Goal: Information Seeking & Learning: Learn about a topic

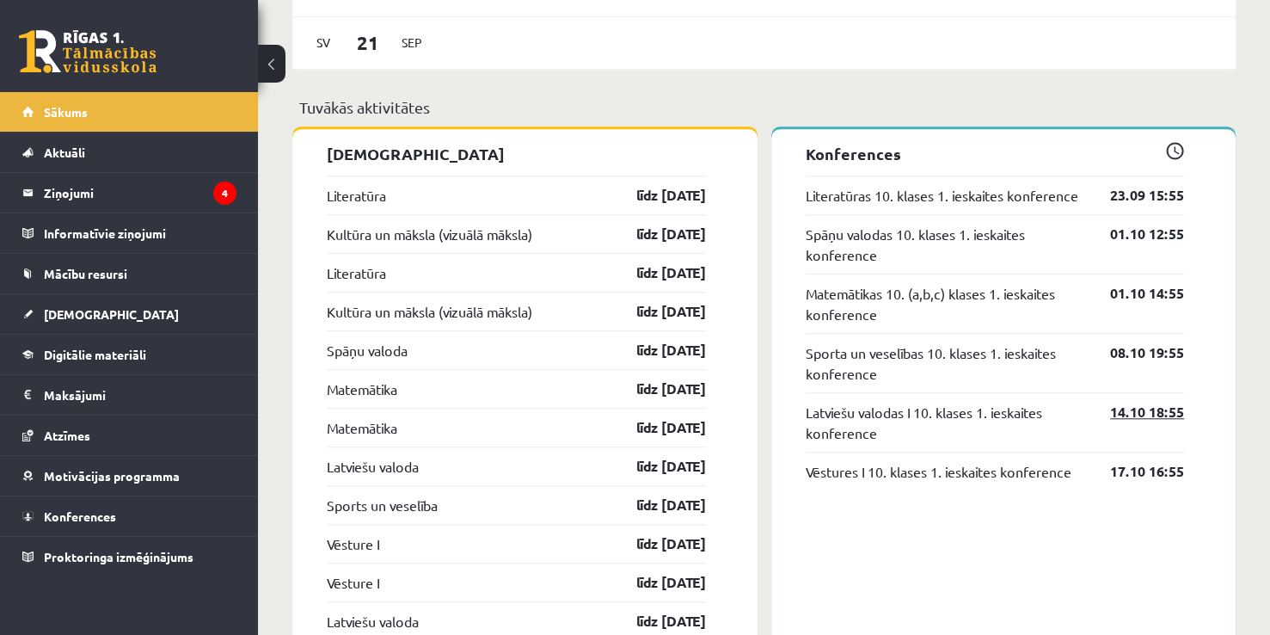
scroll to position [1462, 0]
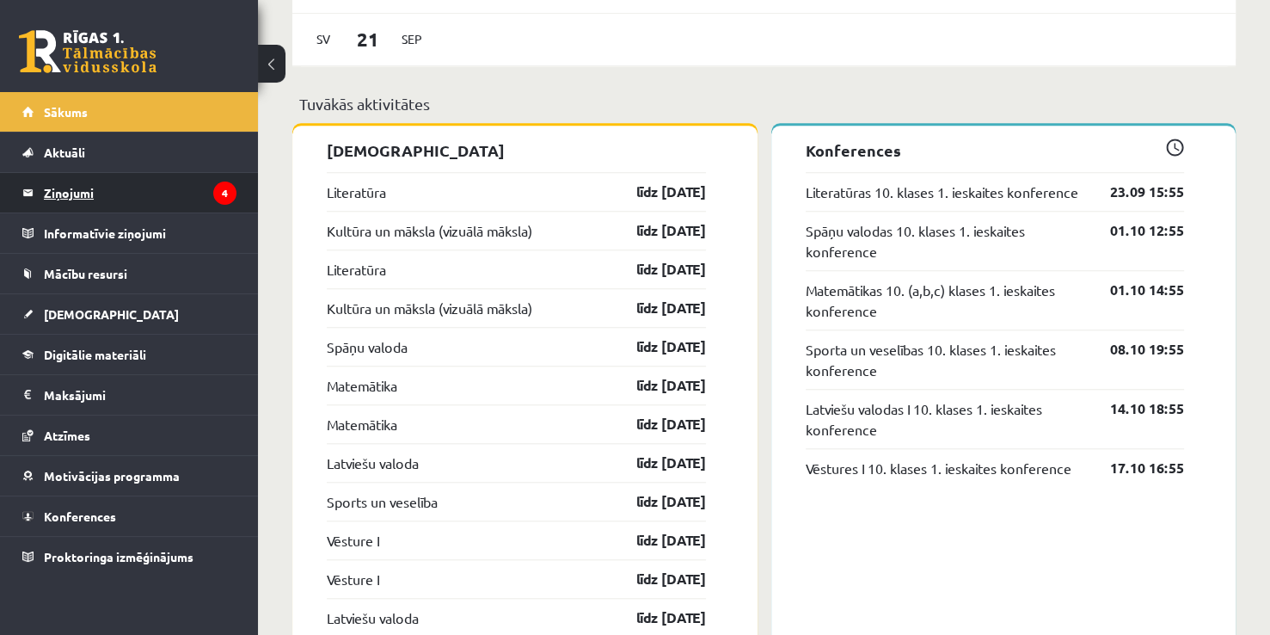
click at [169, 183] on legend "Ziņojumi 4" at bounding box center [140, 193] width 193 height 40
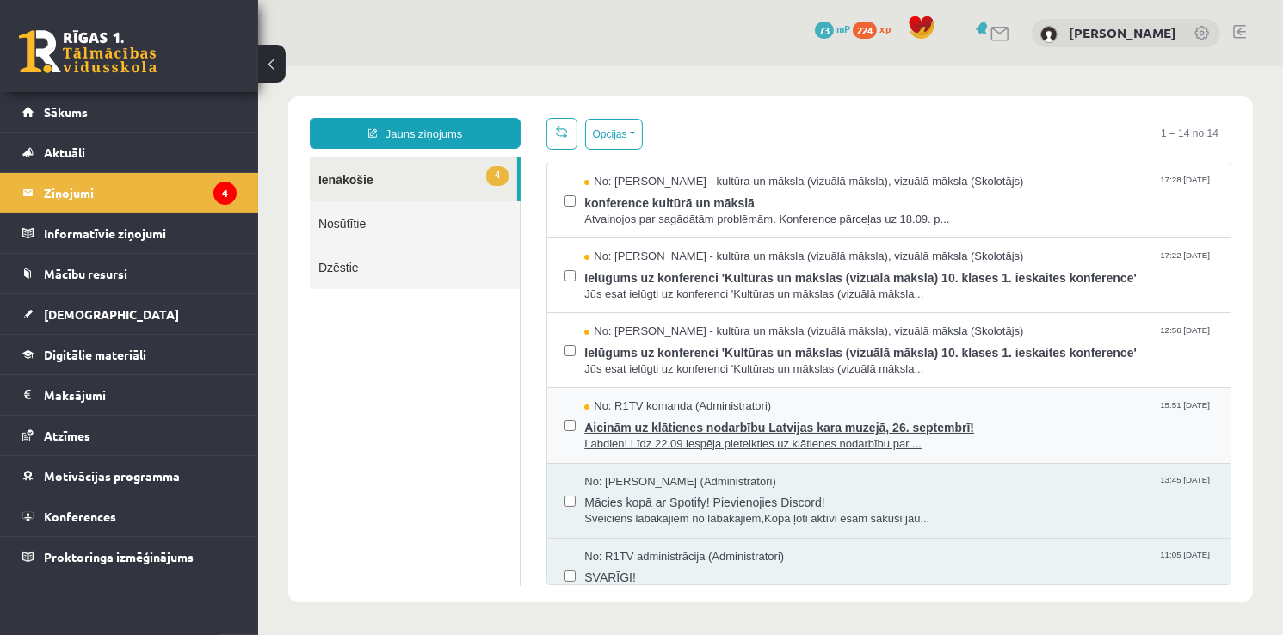
click at [637, 421] on span "Aicinām uz klātienes nodarbību Latvijas kara muzejā, 26. septembrī!" at bounding box center [897, 425] width 629 height 22
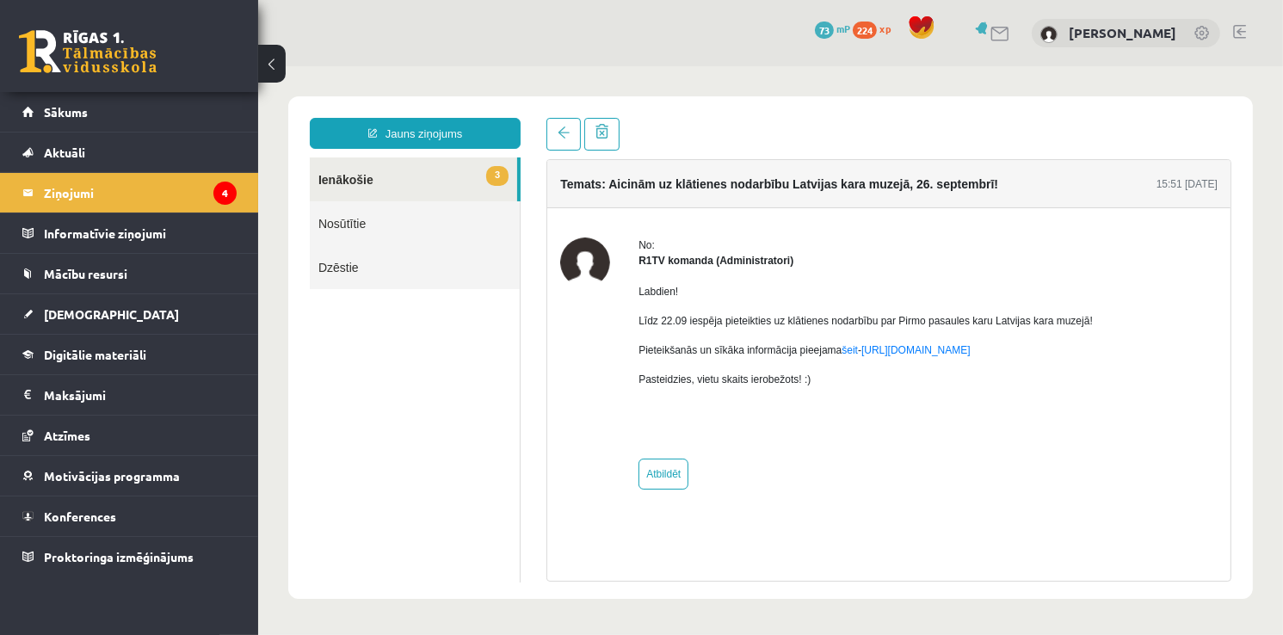
click at [369, 197] on link "3 Ienākošie" at bounding box center [412, 179] width 207 height 44
click at [366, 180] on link "3 Ienākošie" at bounding box center [412, 179] width 207 height 44
click at [197, 198] on legend "Ziņojumi 4" at bounding box center [140, 193] width 193 height 40
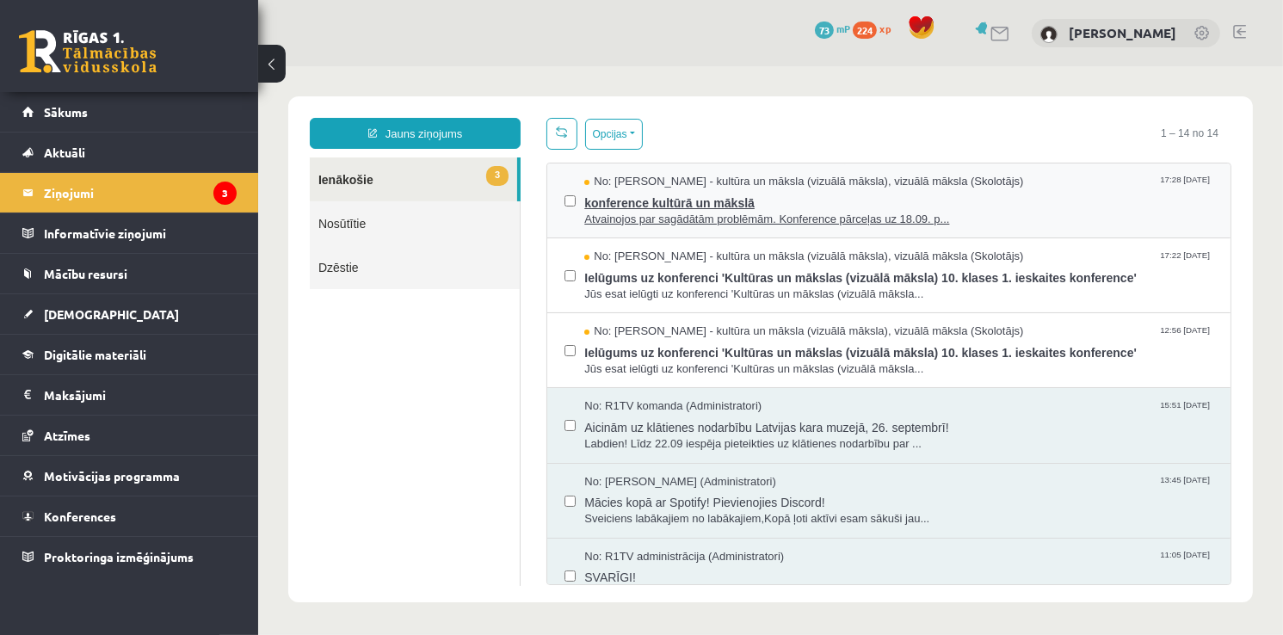
click at [692, 212] on span "Atvainojos par sagādātām problēmām. Konference pārceļas uz 18.09. p..." at bounding box center [897, 219] width 629 height 16
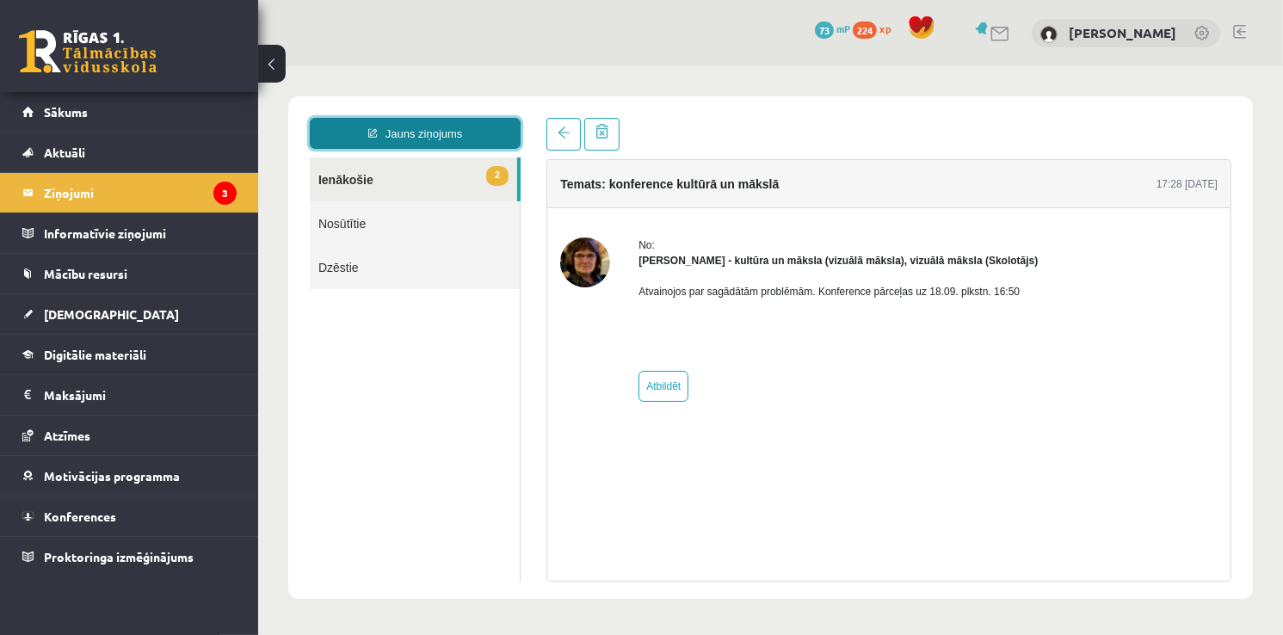
click at [434, 146] on link "Jauns ziņojums" at bounding box center [414, 132] width 211 height 31
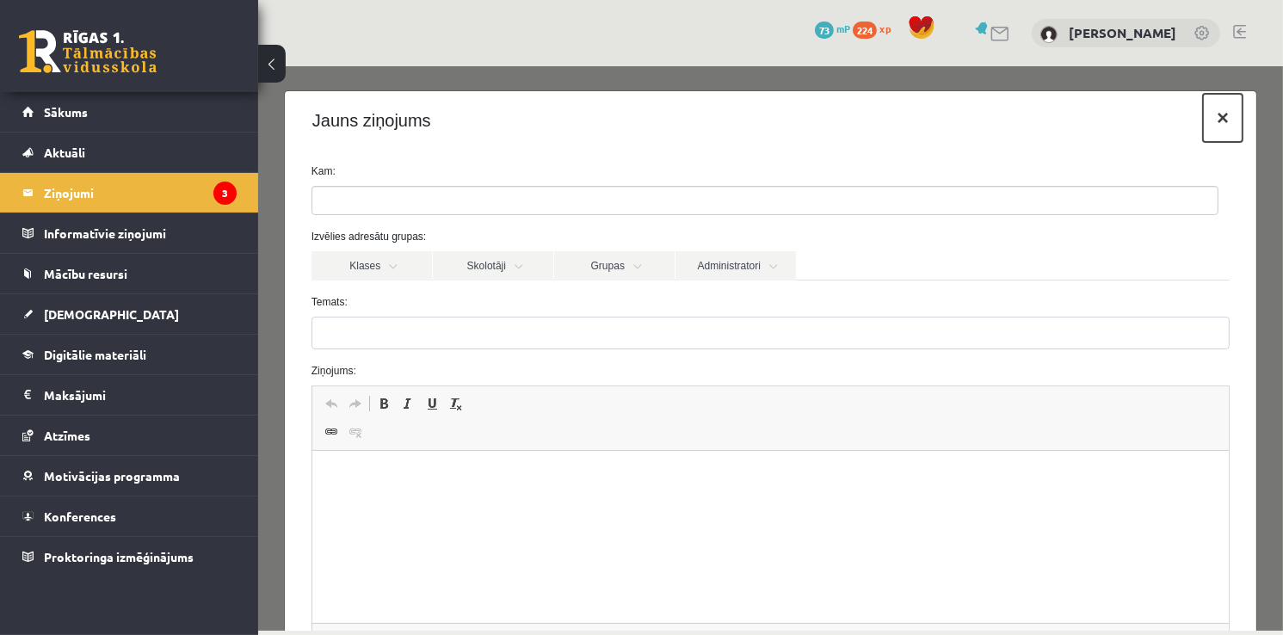
click at [1213, 104] on button "×" at bounding box center [1222, 117] width 40 height 48
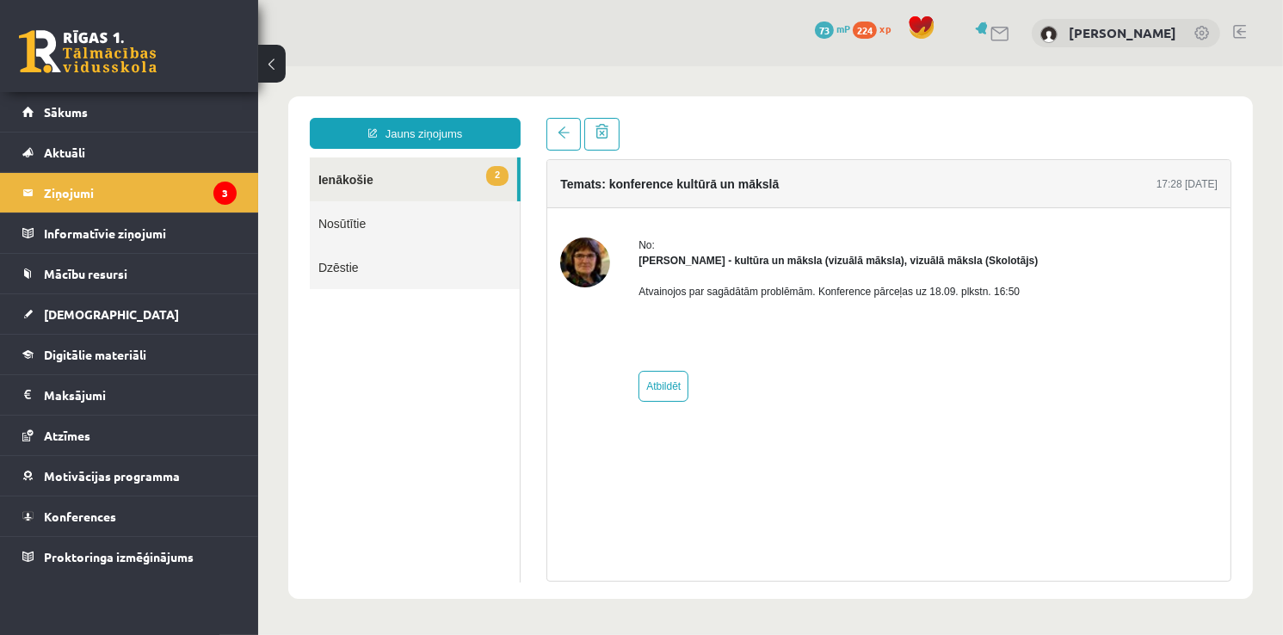
click at [317, 237] on link "Nosūtītie" at bounding box center [414, 222] width 210 height 44
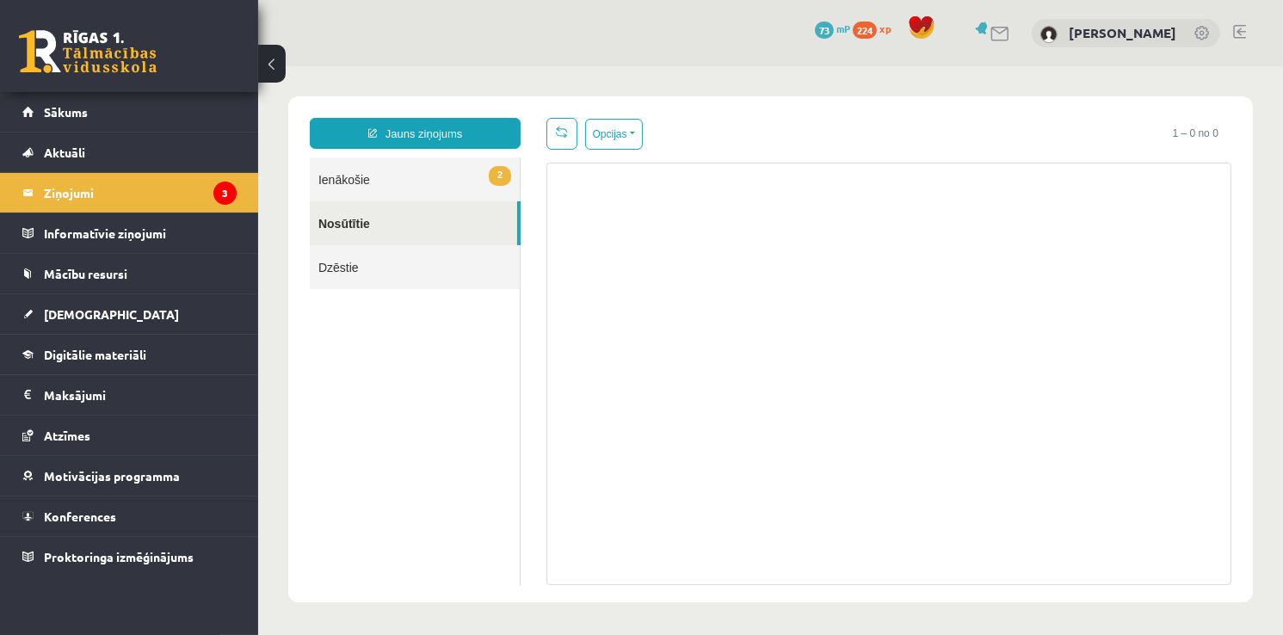
click at [474, 181] on link "2 Ienākošie" at bounding box center [414, 179] width 210 height 44
click at [475, 178] on link "2 Ienākošie" at bounding box center [414, 179] width 210 height 44
click at [424, 167] on link "2 Ienākošie" at bounding box center [414, 179] width 210 height 44
click at [421, 169] on link "2 Ienākošie" at bounding box center [414, 179] width 210 height 44
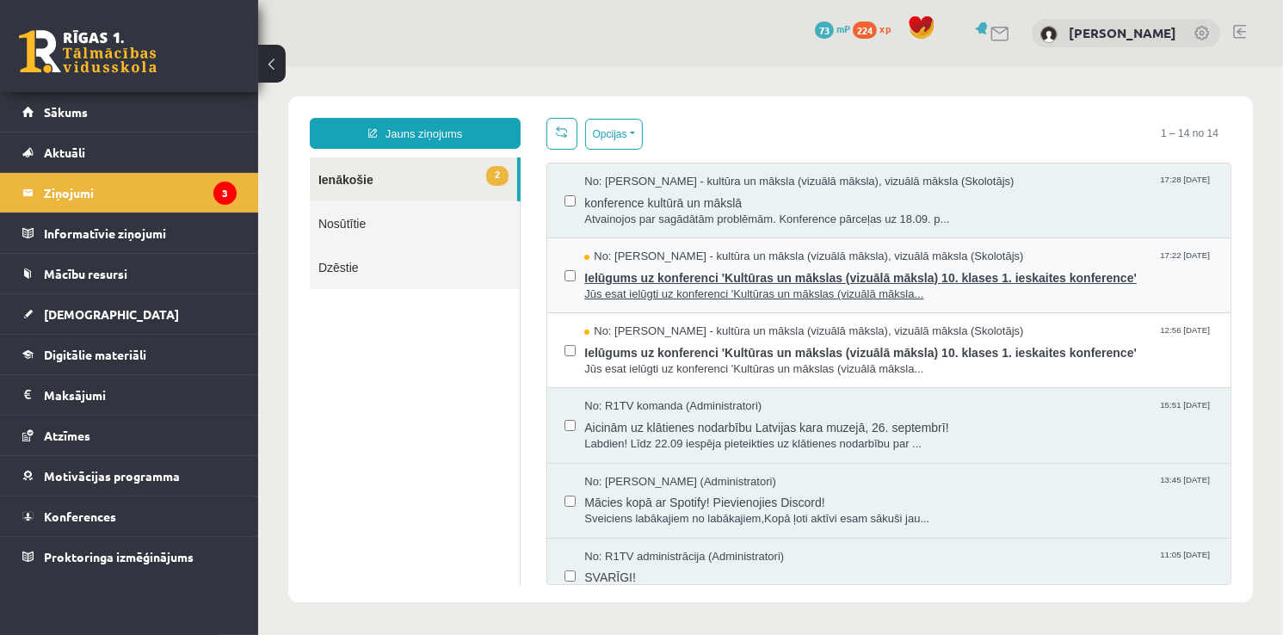
click at [721, 268] on span "Ielūgums uz konferenci 'Kultūras un mākslas (vizuālā māksla) 10. klases 1. iesk…" at bounding box center [897, 275] width 629 height 22
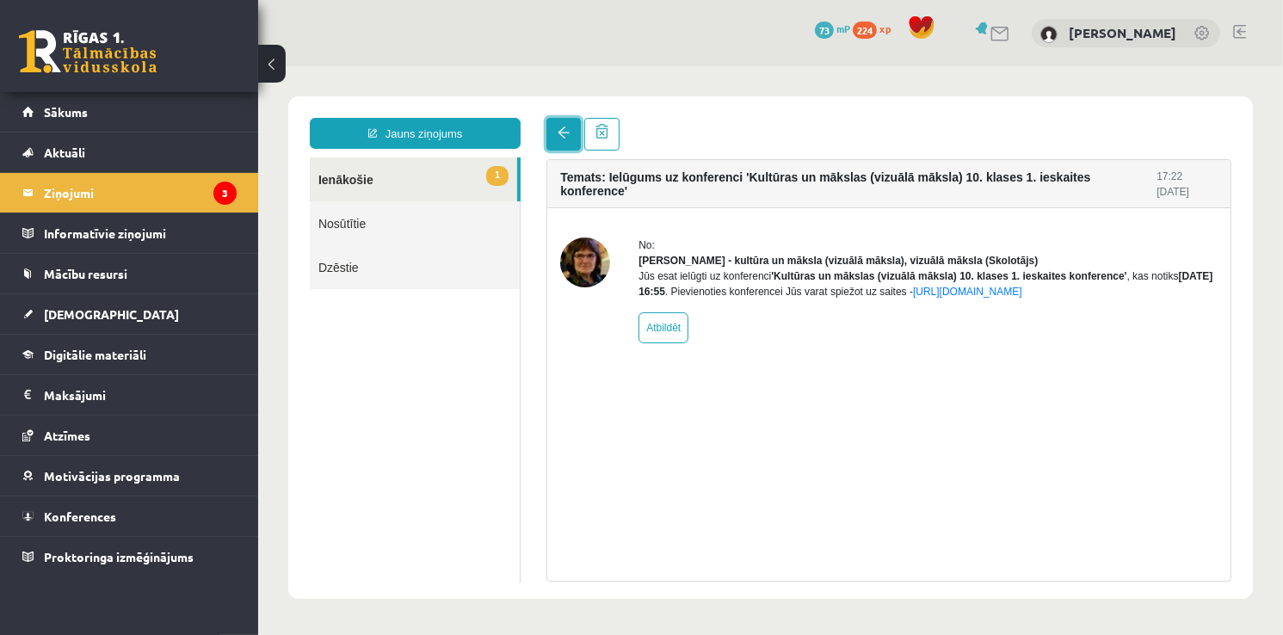
click at [563, 126] on span at bounding box center [563, 132] width 12 height 12
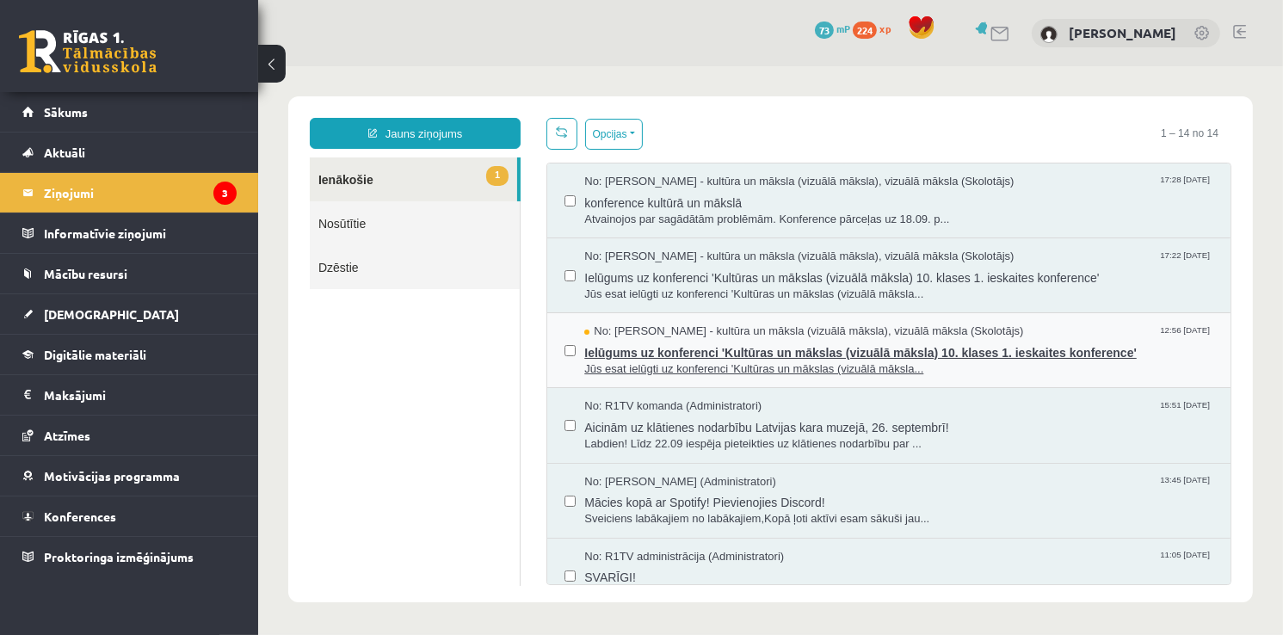
click at [606, 336] on span "No: [PERSON_NAME] - kultūra un māksla (vizuālā māksla), vizuālā māksla (Skolotā…" at bounding box center [802, 331] width 439 height 16
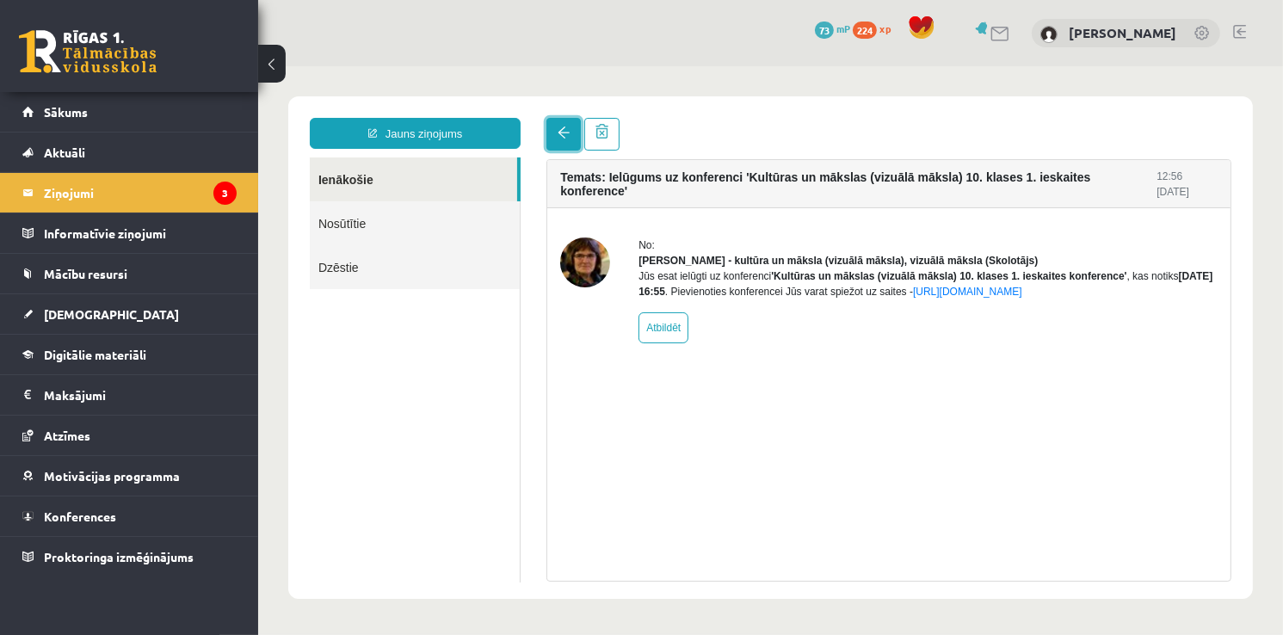
click at [549, 125] on link at bounding box center [562, 133] width 34 height 33
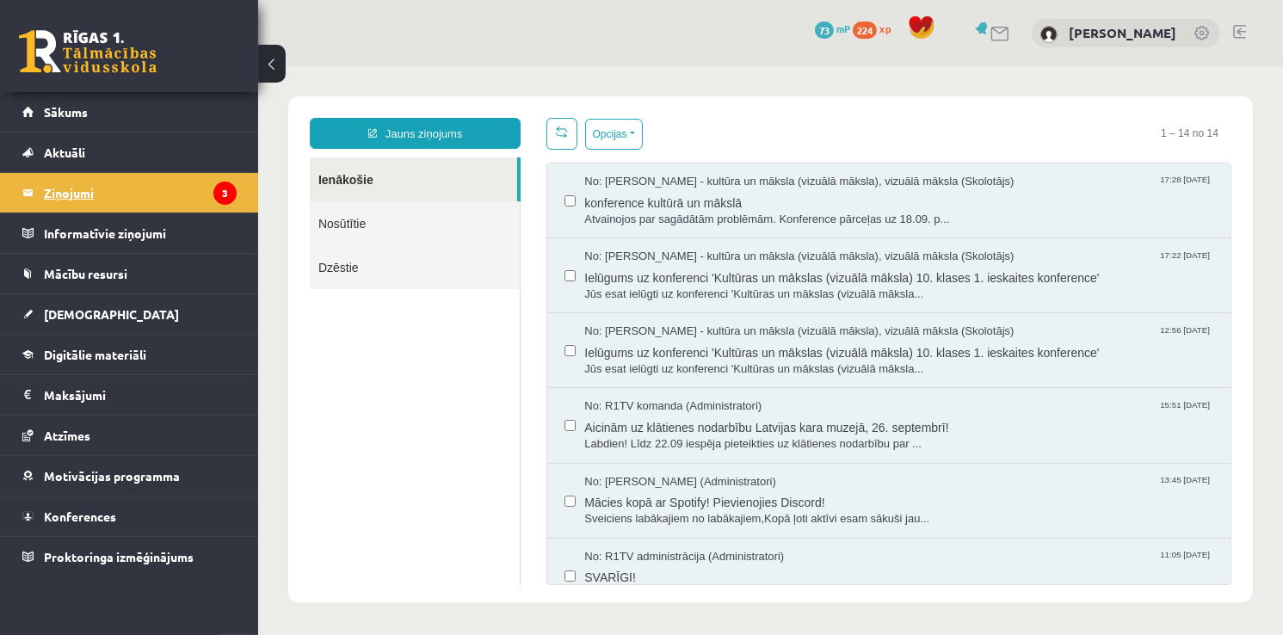
click at [198, 203] on legend "Ziņojumi 3" at bounding box center [140, 193] width 193 height 40
click at [109, 136] on link "Aktuāli" at bounding box center [129, 152] width 214 height 40
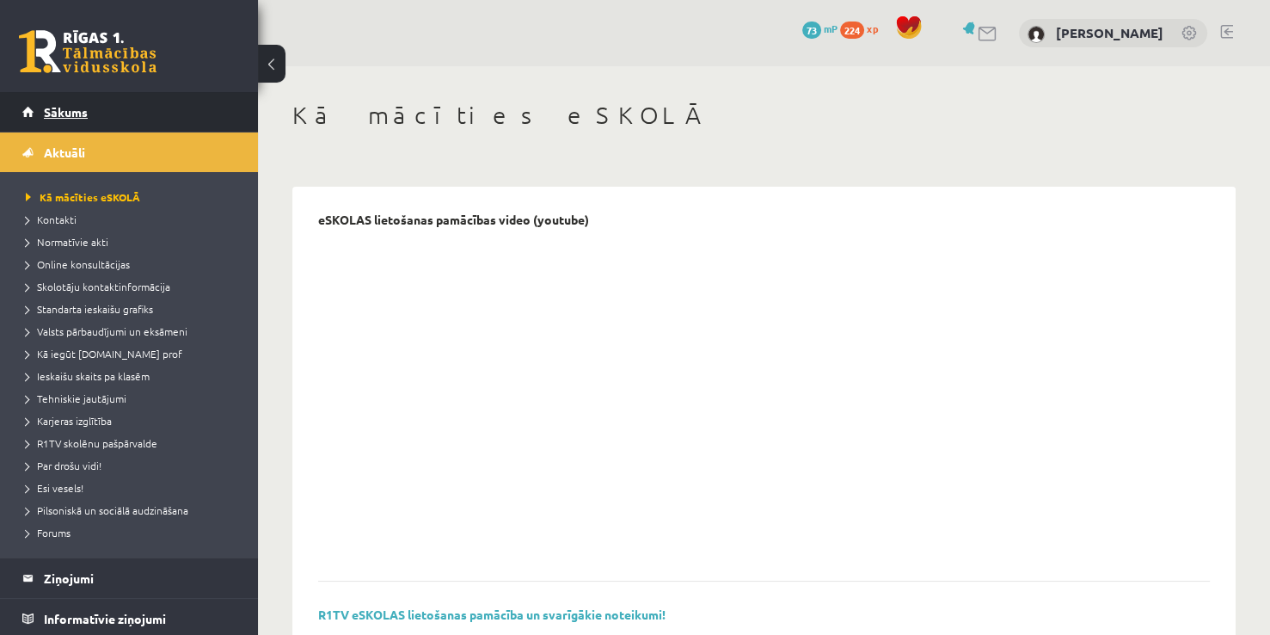
click at [113, 110] on link "Sākums" at bounding box center [129, 112] width 214 height 40
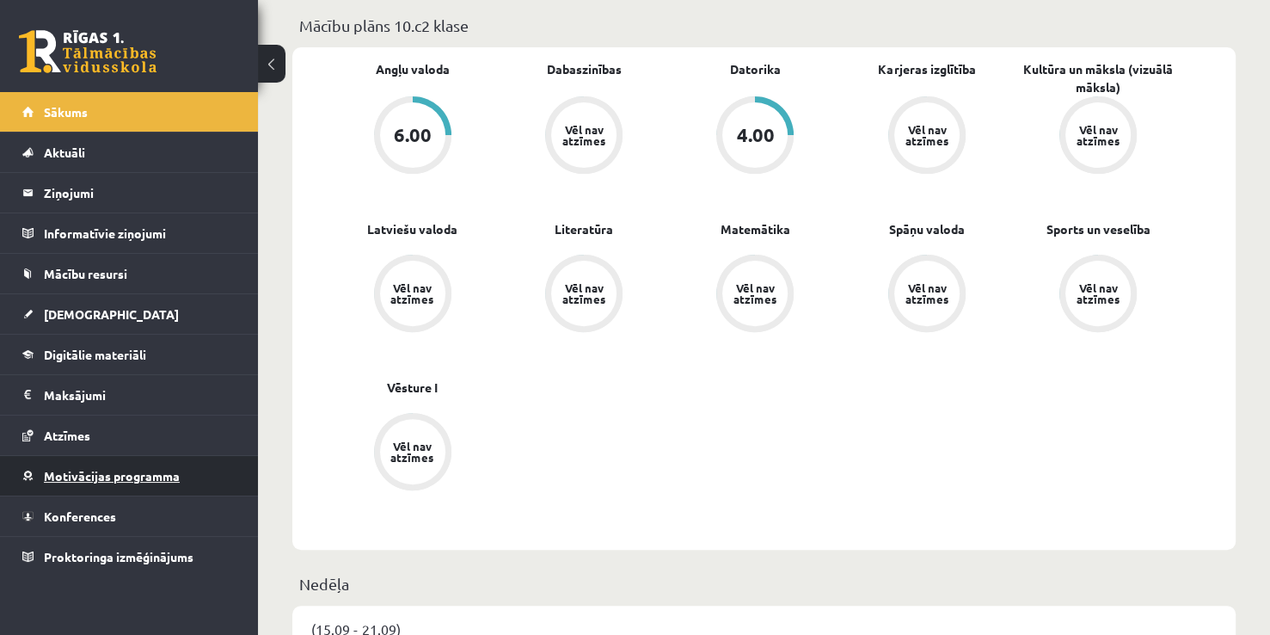
scroll to position [509, 0]
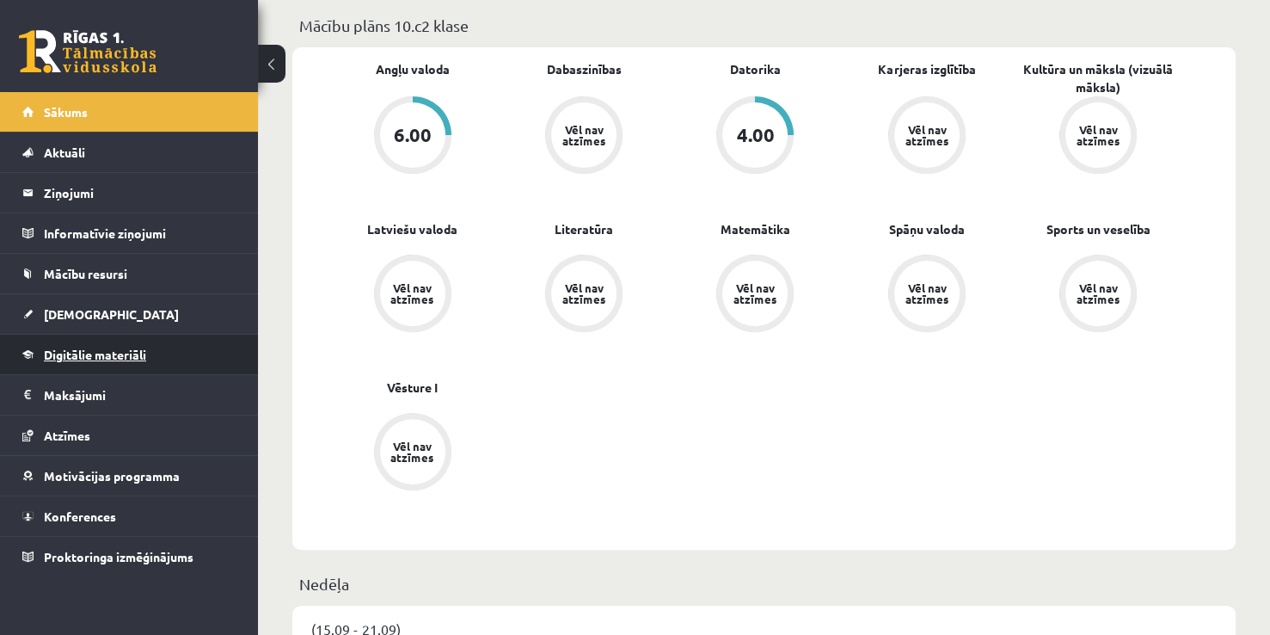
click at [100, 364] on link "Digitālie materiāli" at bounding box center [129, 355] width 214 height 40
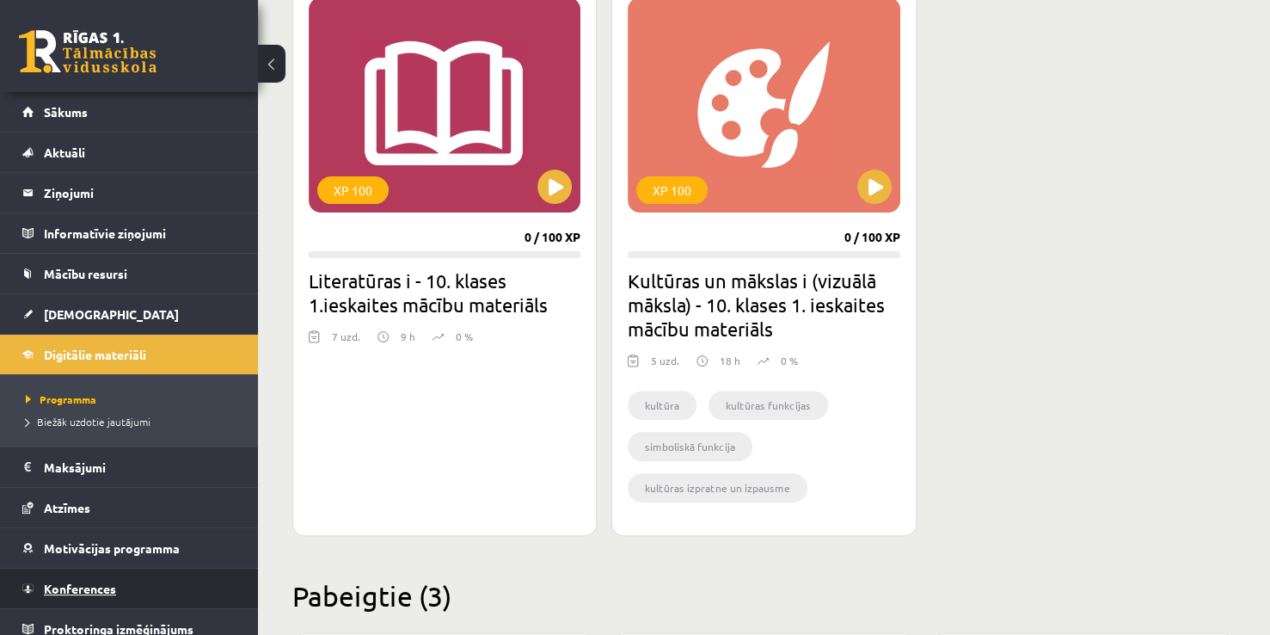
click at [91, 571] on link "Konferences" at bounding box center [129, 589] width 214 height 40
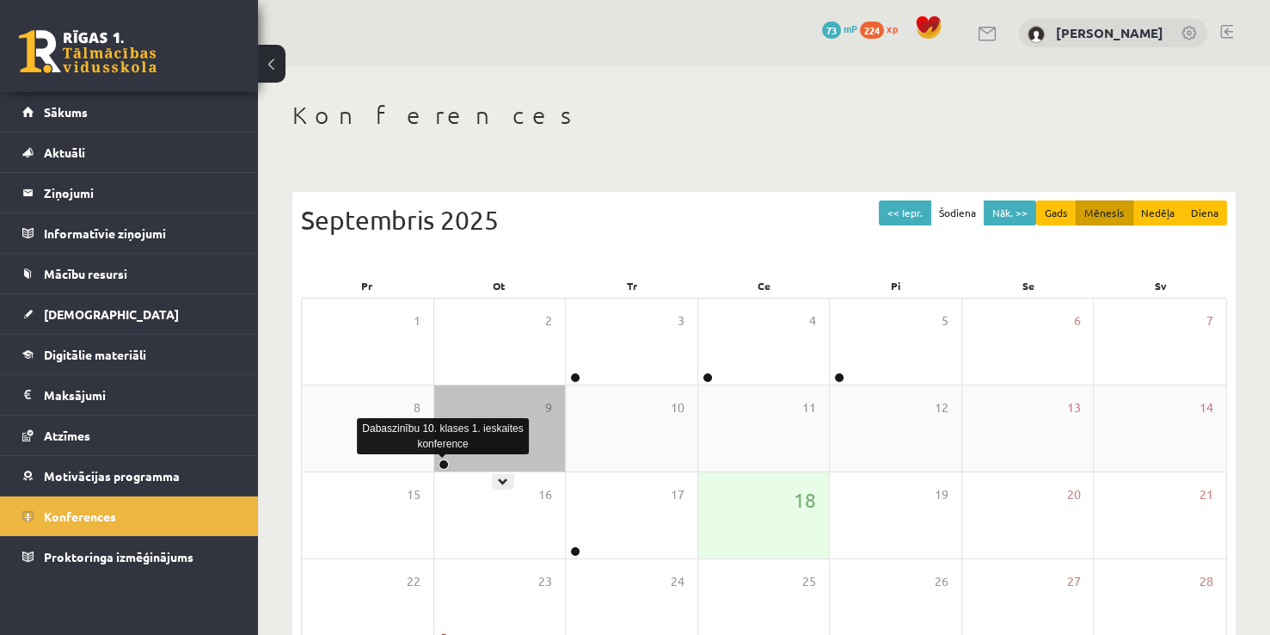
click at [445, 464] on link at bounding box center [444, 464] width 10 height 10
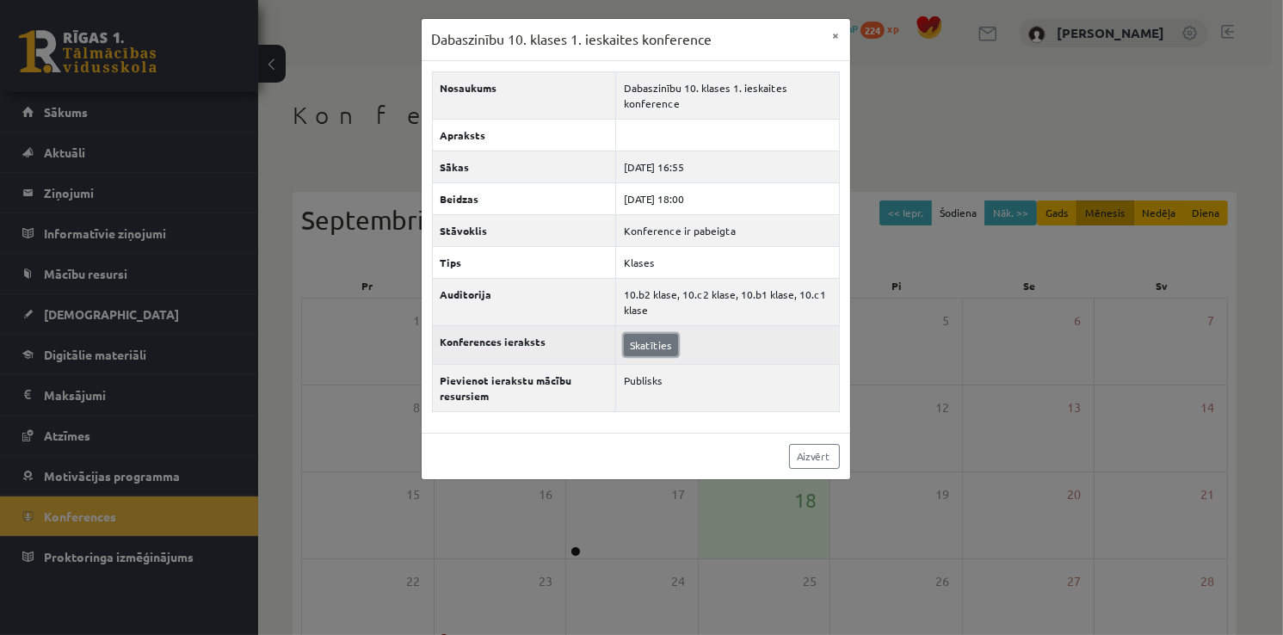
click at [631, 348] on link "Skatīties" at bounding box center [651, 345] width 54 height 22
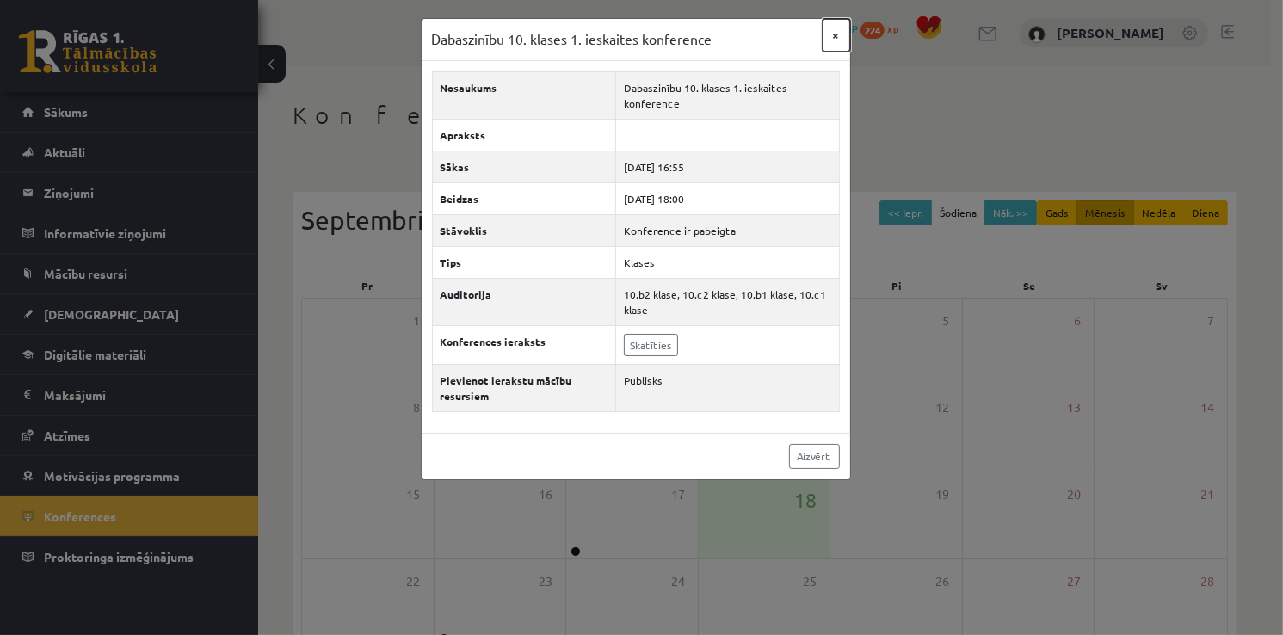
click at [839, 36] on button "×" at bounding box center [836, 35] width 28 height 33
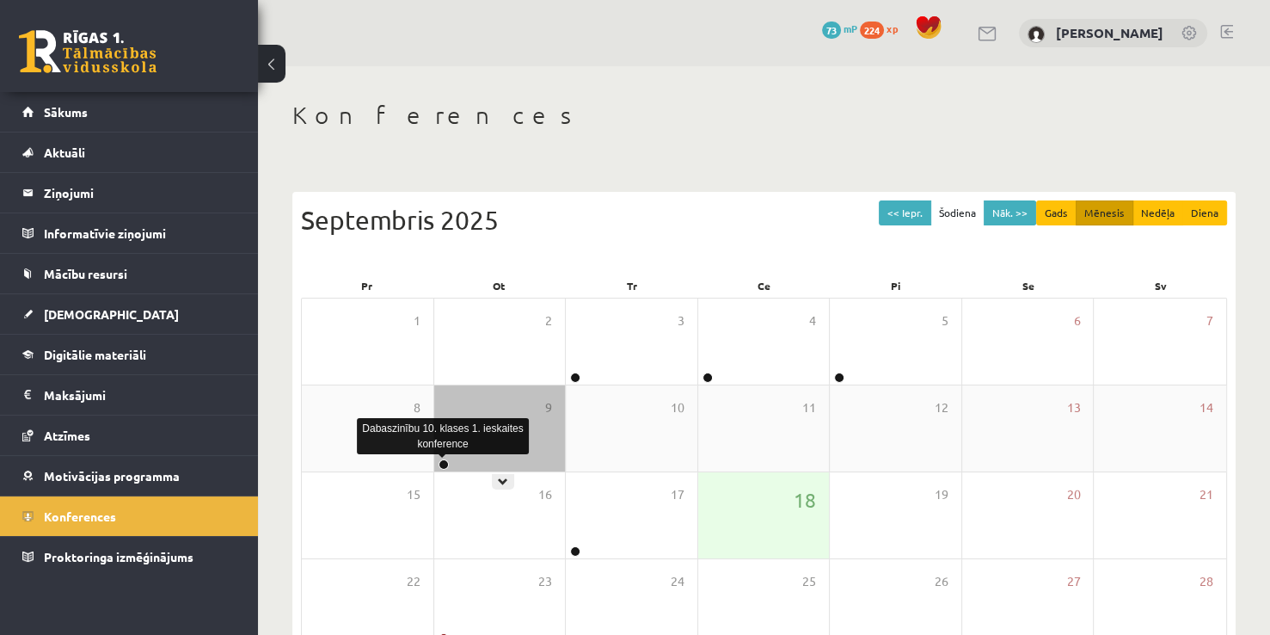
click at [442, 464] on link at bounding box center [444, 464] width 10 height 10
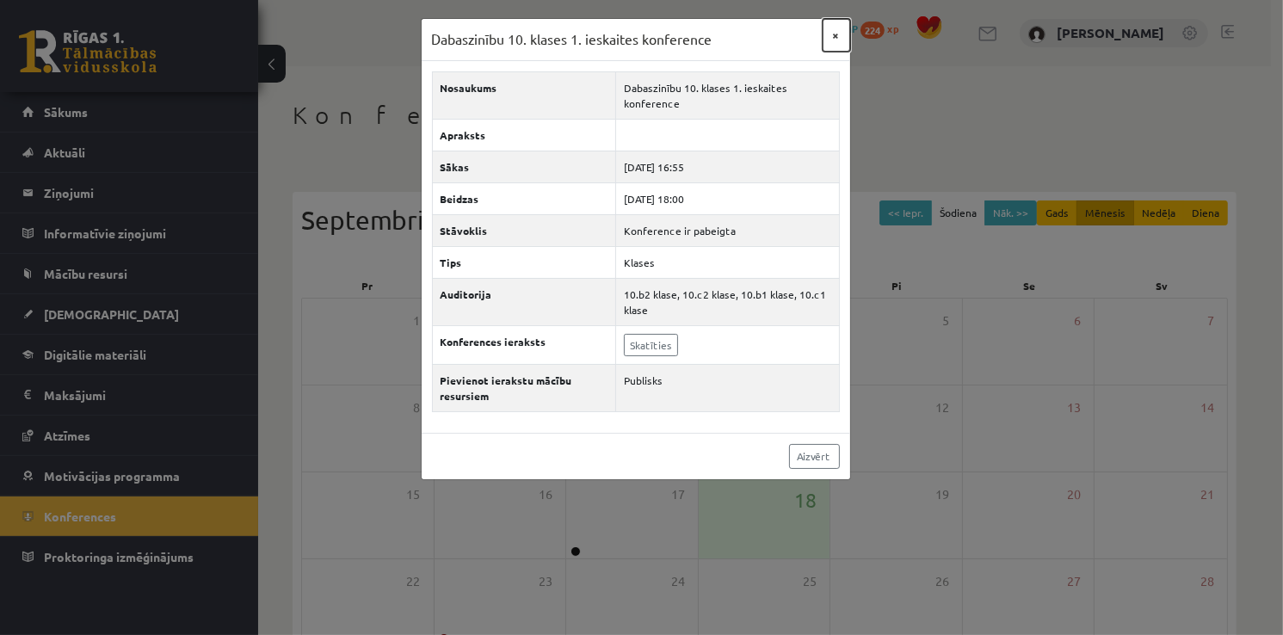
click at [841, 34] on button "×" at bounding box center [836, 35] width 28 height 33
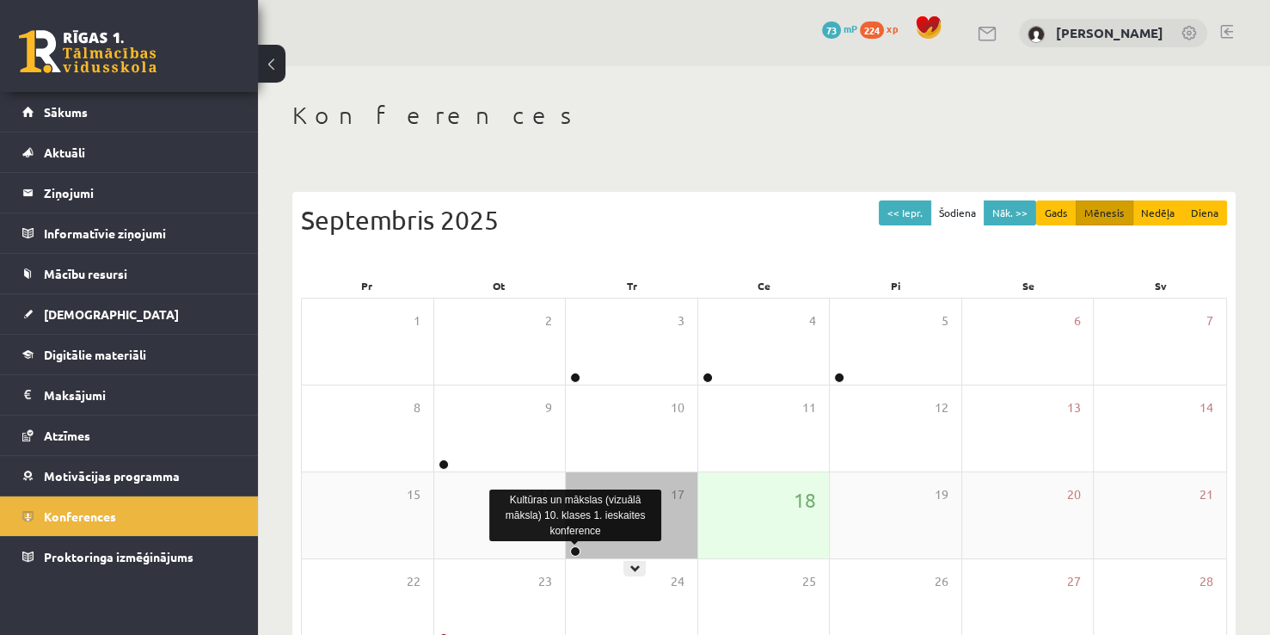
click at [578, 546] on link at bounding box center [575, 551] width 10 height 10
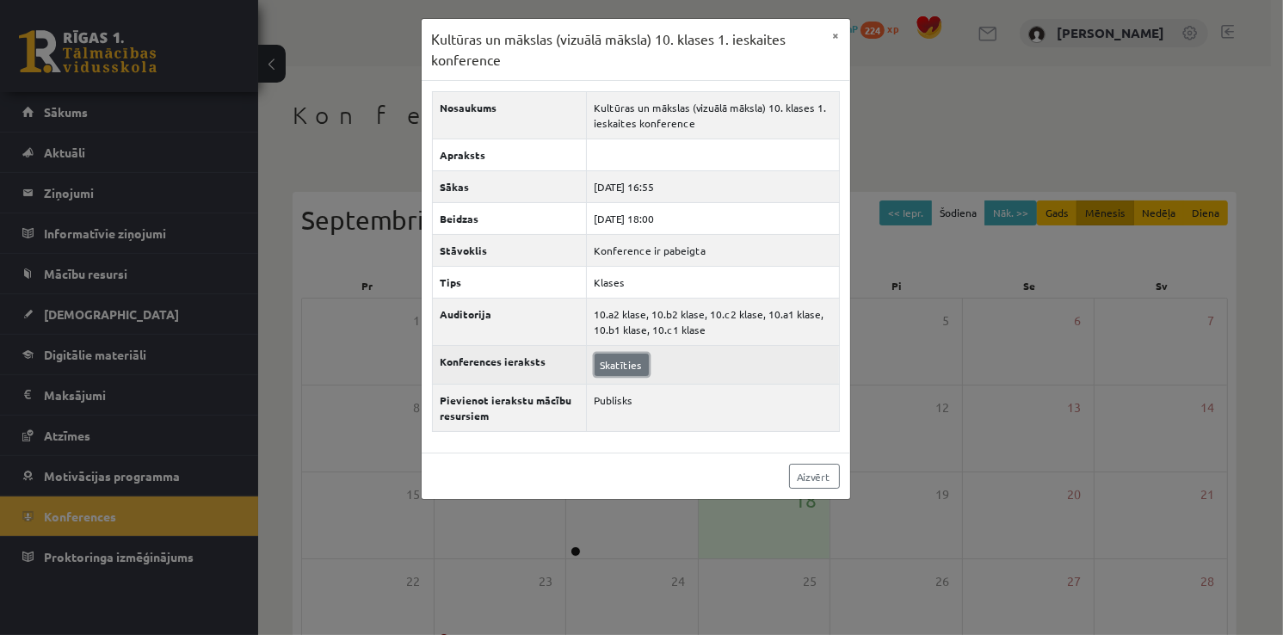
click at [621, 361] on link "Skatīties" at bounding box center [621, 365] width 54 height 22
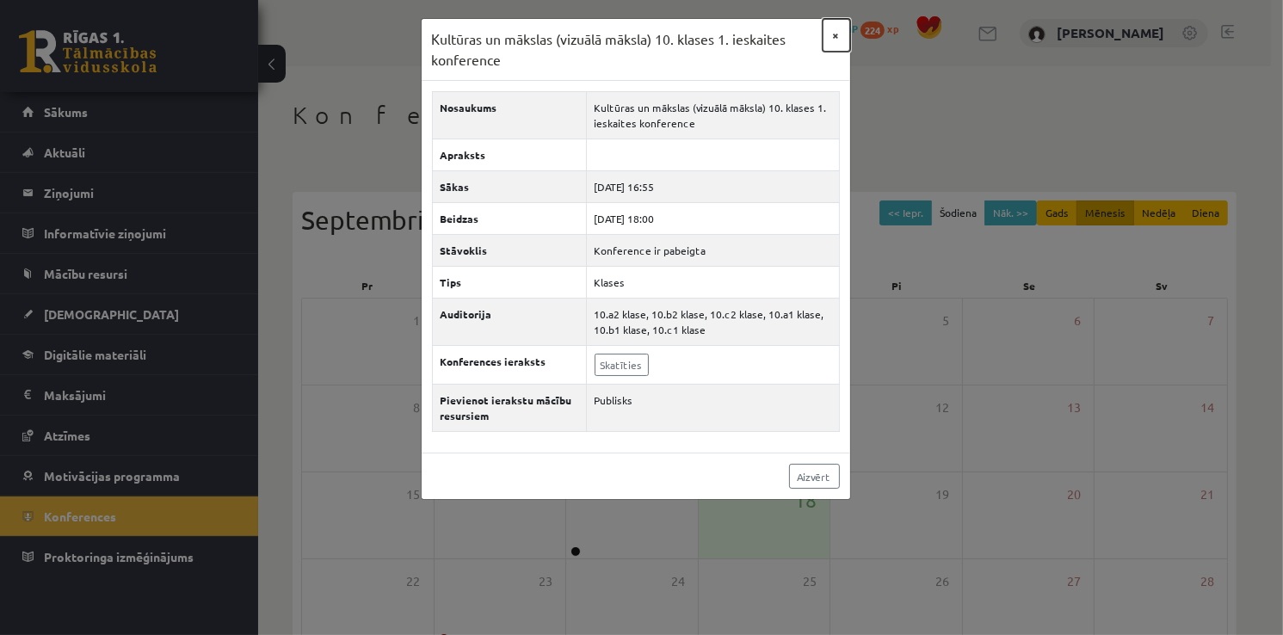
click at [841, 43] on button "×" at bounding box center [836, 35] width 28 height 33
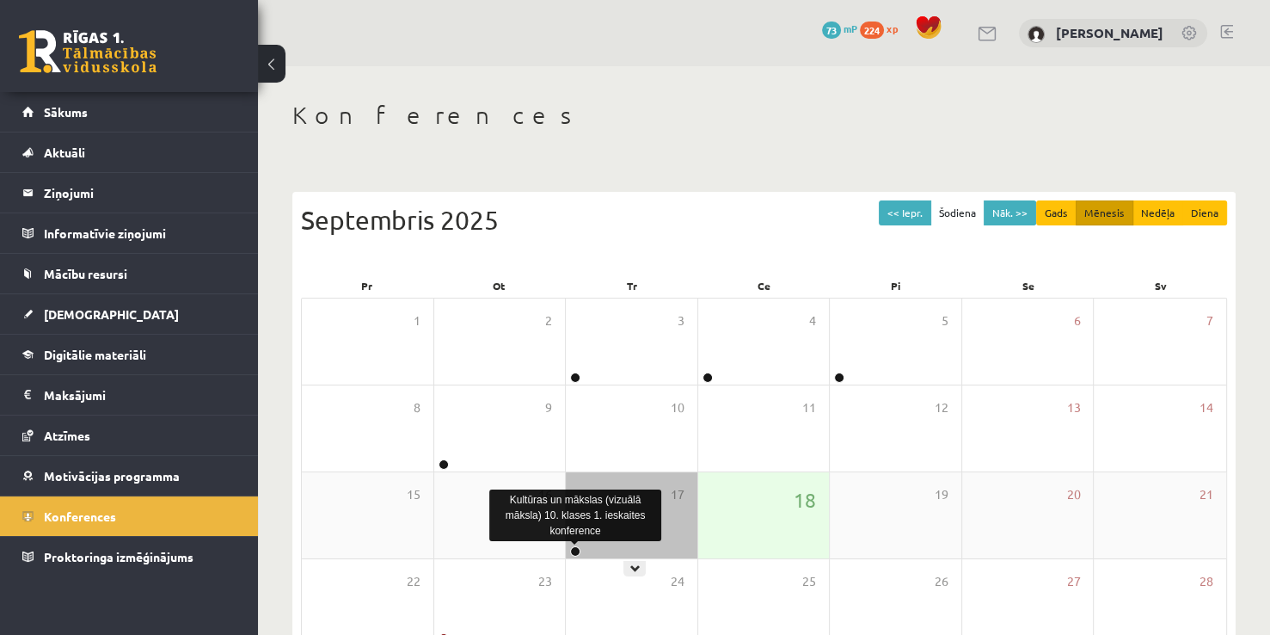
click at [572, 550] on link at bounding box center [575, 551] width 10 height 10
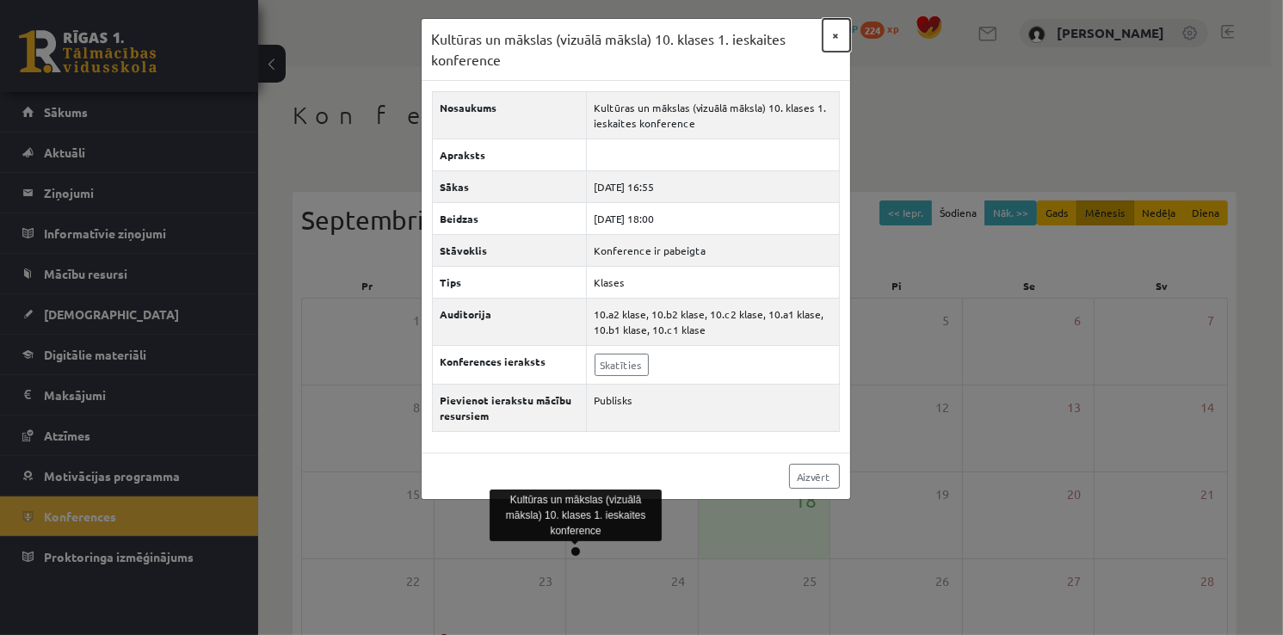
click at [841, 28] on button "×" at bounding box center [836, 35] width 28 height 33
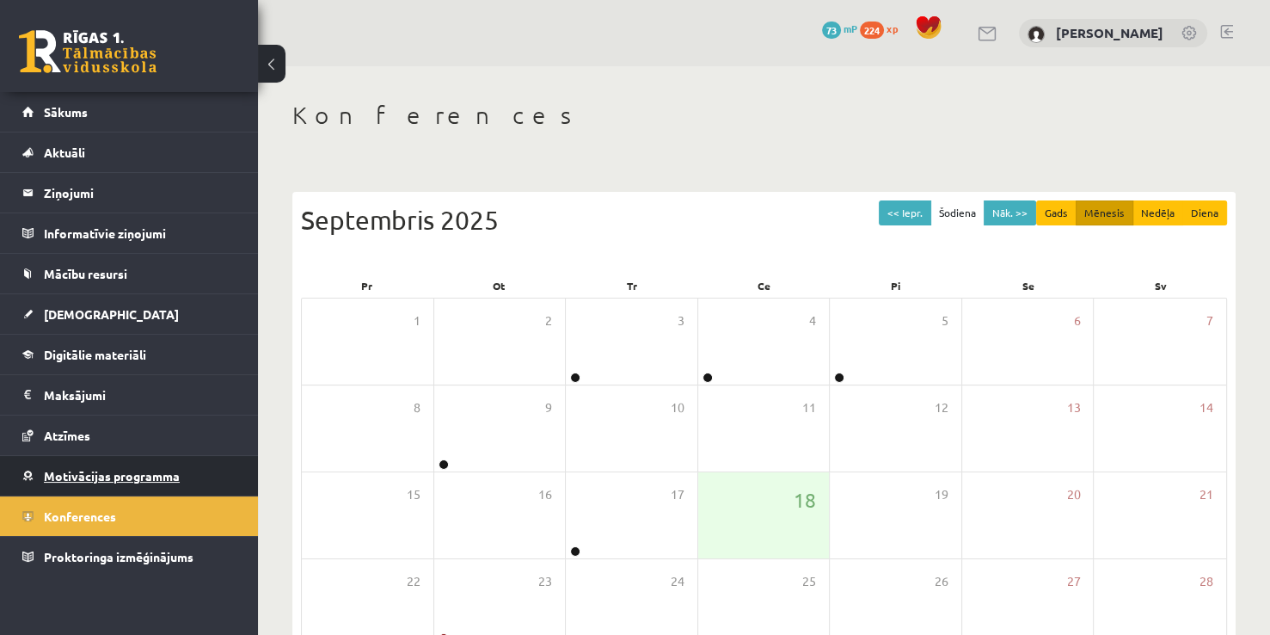
click at [183, 458] on link "Motivācijas programma" at bounding box center [129, 476] width 214 height 40
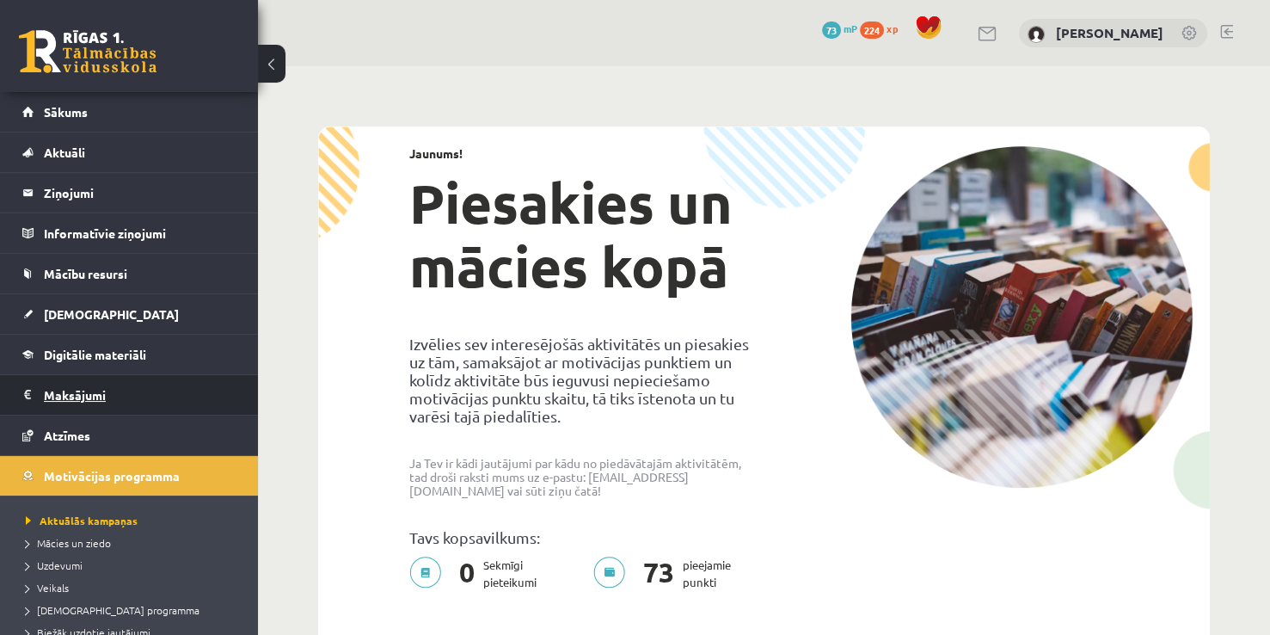
click at [156, 406] on legend "Maksājumi 0" at bounding box center [140, 395] width 193 height 40
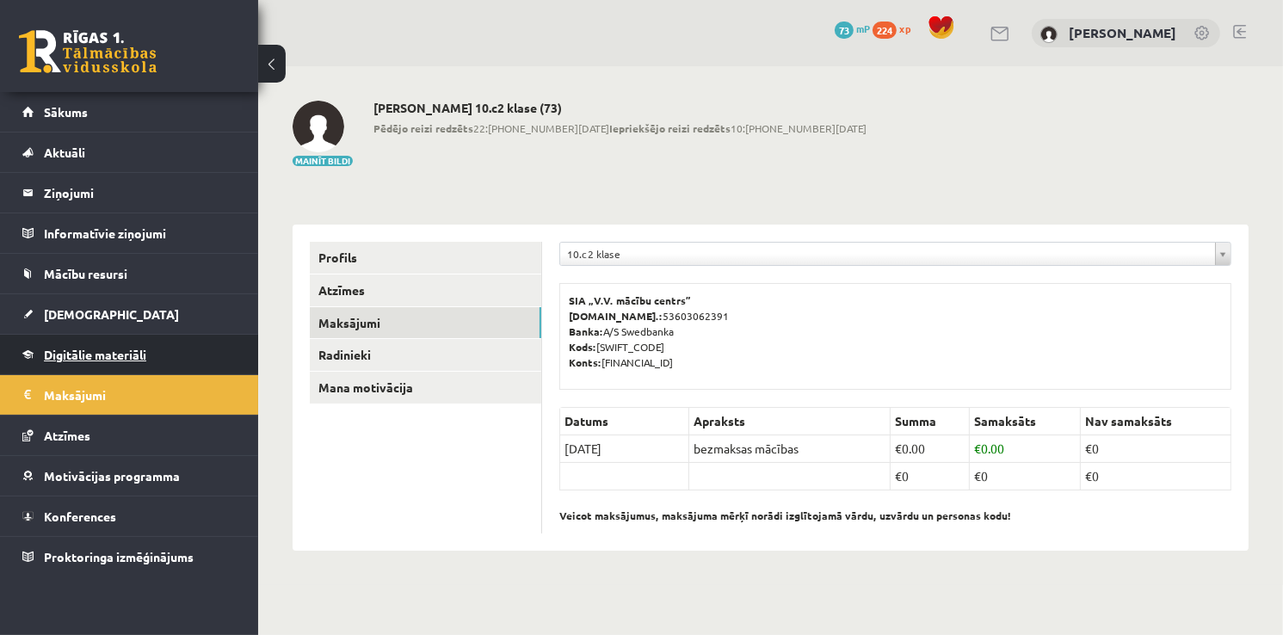
click at [139, 353] on span "Digitālie materiāli" at bounding box center [95, 354] width 102 height 15
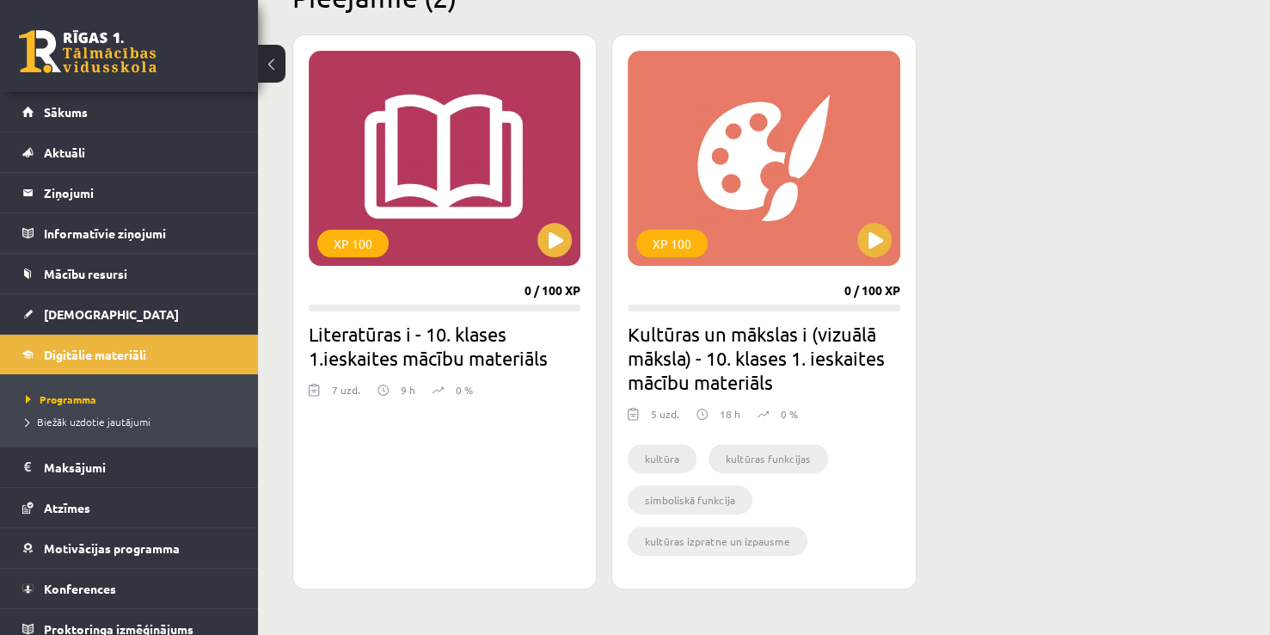
scroll to position [454, 0]
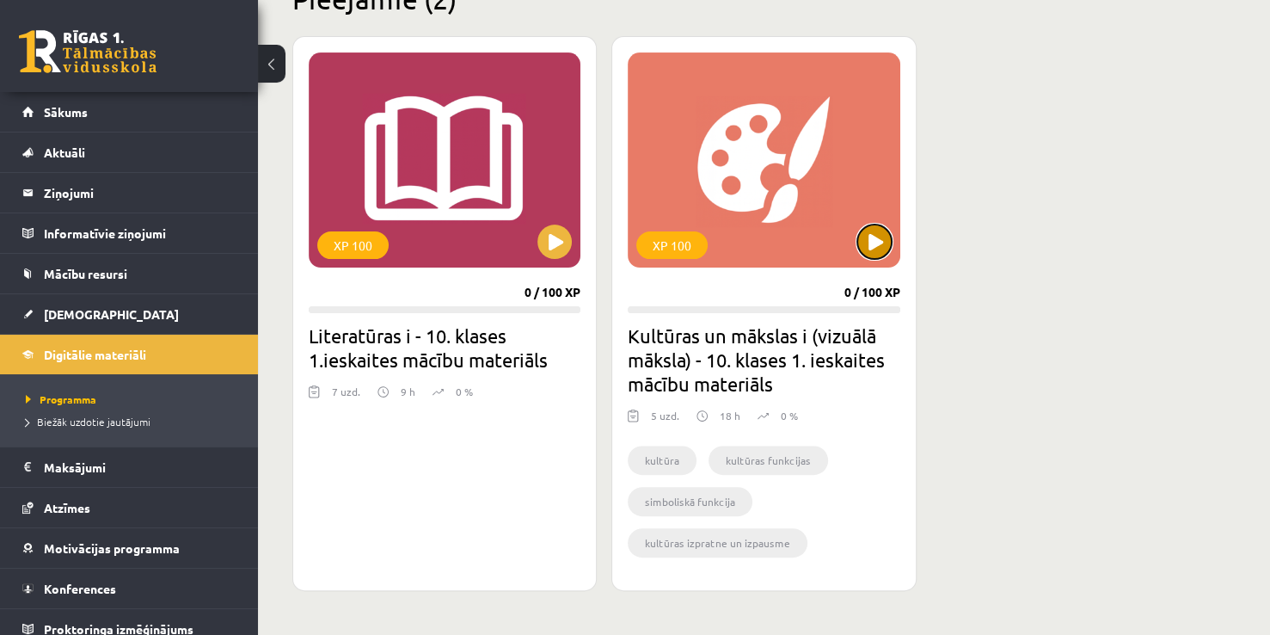
click at [881, 231] on button at bounding box center [875, 242] width 34 height 34
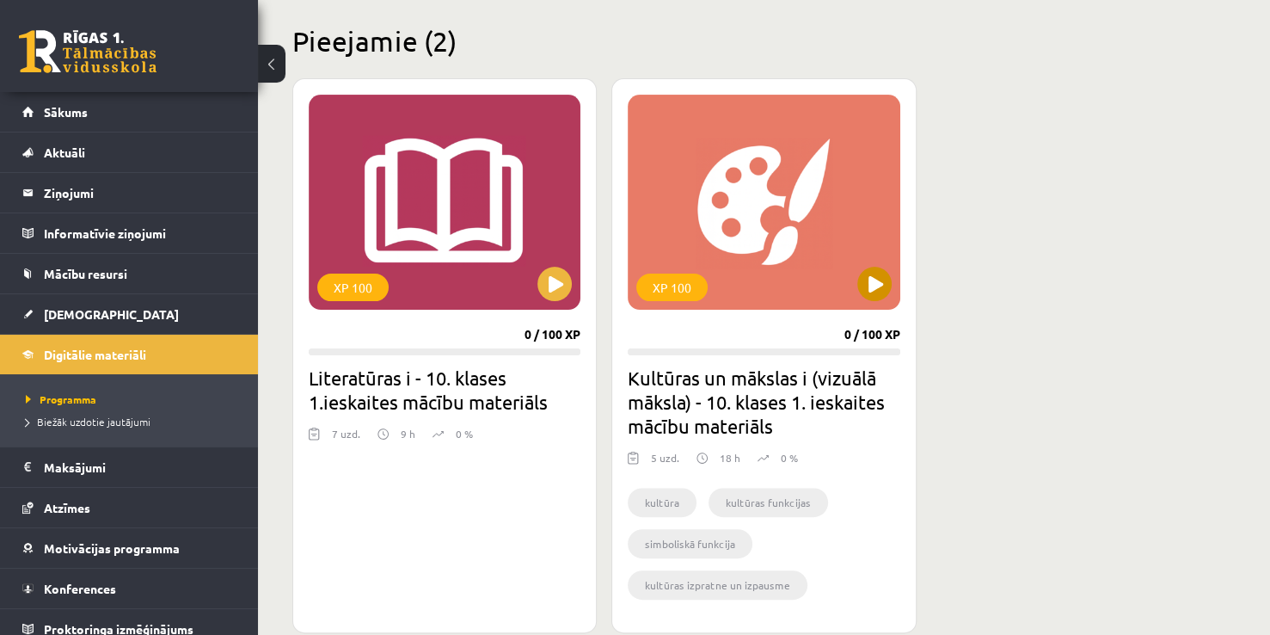
scroll to position [409, 0]
